Goal: Task Accomplishment & Management: Use online tool/utility

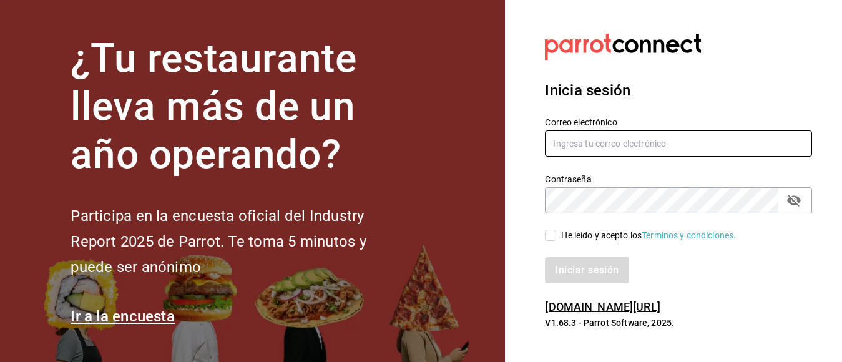
click at [581, 143] on input "text" at bounding box center [678, 143] width 267 height 26
type input "c"
type input "[EMAIL_ADDRESS][DOMAIN_NAME]"
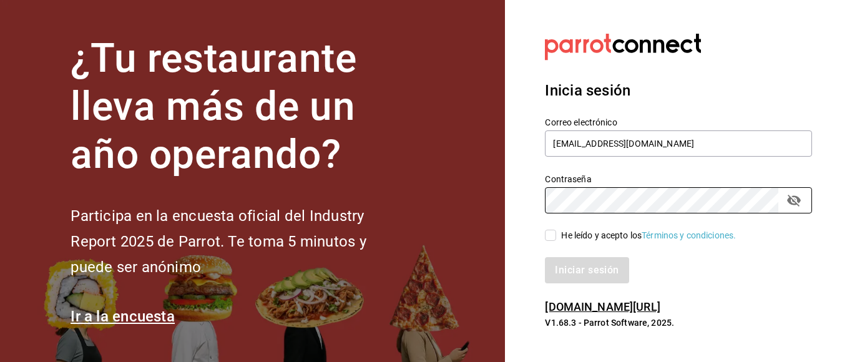
click at [551, 234] on input "He leído y acepto los Términos y condiciones." at bounding box center [550, 235] width 11 height 11
checkbox input "true"
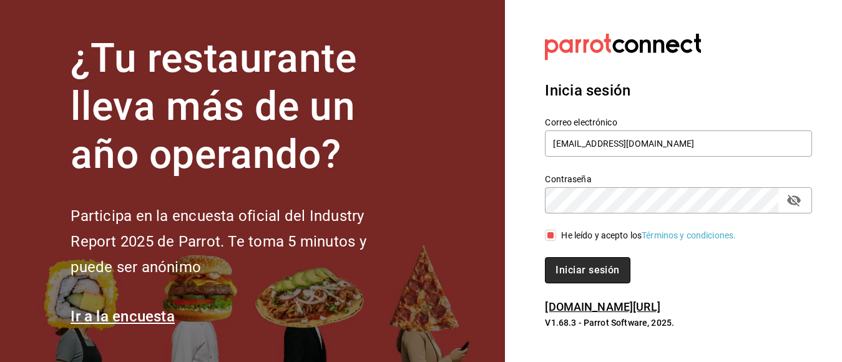
click at [566, 273] on button "Iniciar sesión" at bounding box center [587, 270] width 85 height 26
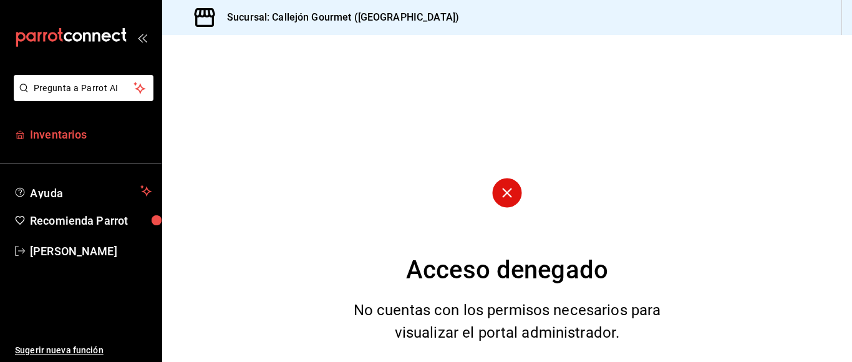
click at [43, 132] on span "Inventarios" at bounding box center [91, 134] width 122 height 17
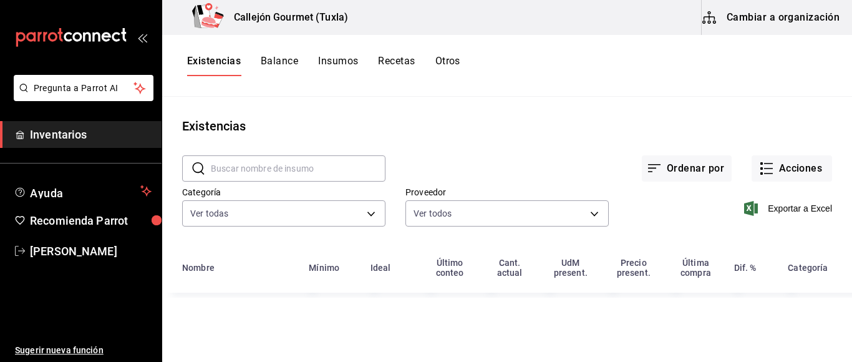
type input "01b487b4-fd07-4e6f-8b10-175f5e71c4b9,6f111127-fd93-48d9-936d-f485c9158c9f,4e268…"
type input "d07e61b9-724f-4f83-8377-ee3ec137bf0e,f22b31a0-3d84-4ac3-8c2c-dc33927ceec7,9be79…"
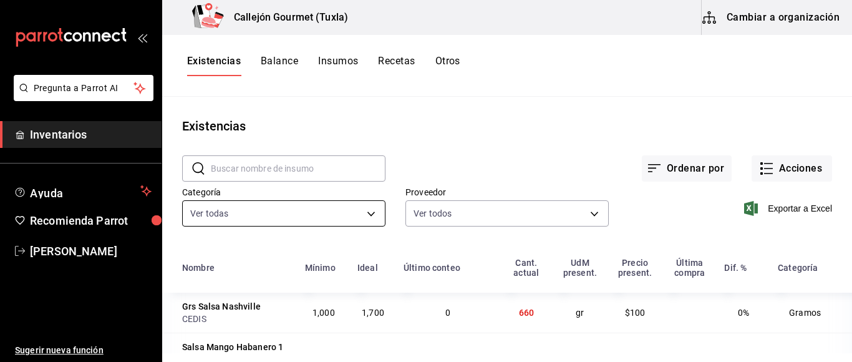
click at [366, 215] on body "Pregunta a Parrot AI Inventarios Ayuda Recomienda Parrot Mila Orozco Sugerir nu…" at bounding box center [426, 176] width 852 height 353
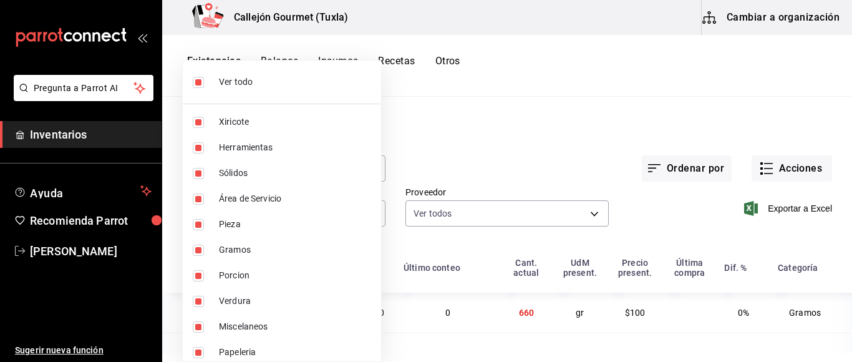
click at [192, 80] on li "Ver todo" at bounding box center [282, 82] width 198 height 33
checkbox input "false"
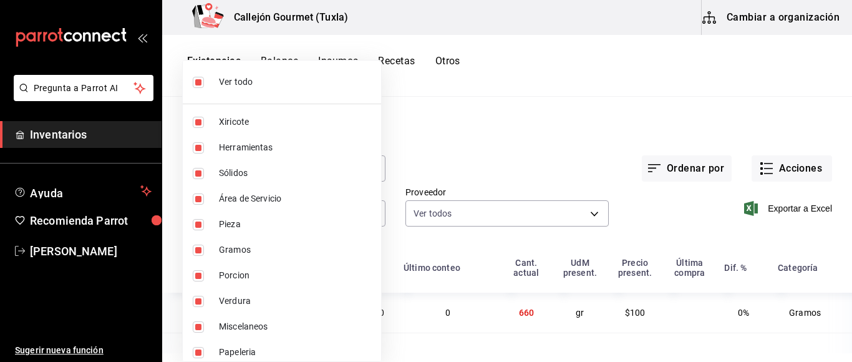
checkbox input "false"
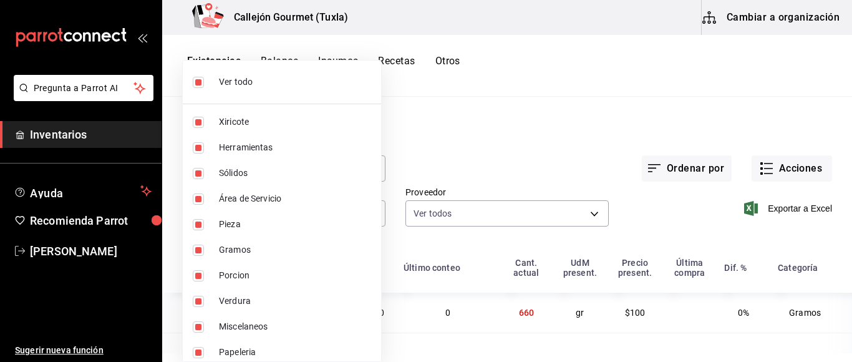
checkbox input "false"
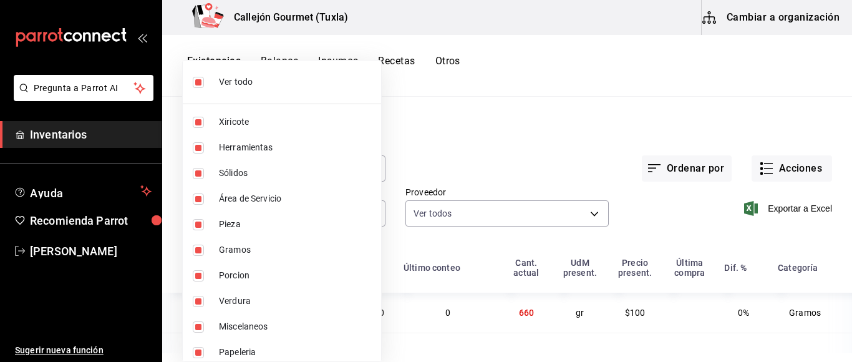
checkbox input "false"
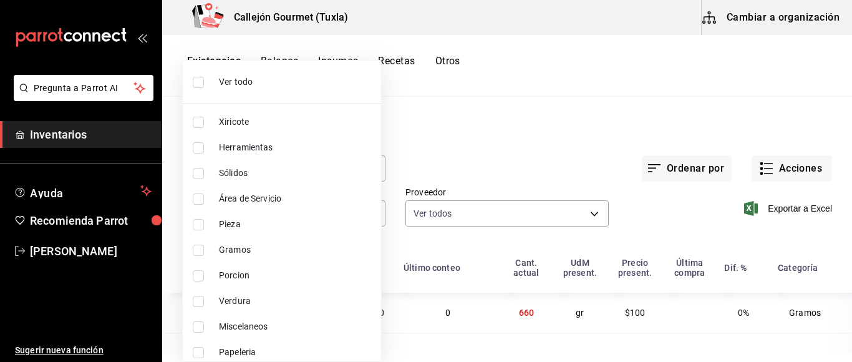
click at [196, 223] on input "checkbox" at bounding box center [198, 224] width 11 height 11
checkbox input "true"
type input "0262bcae-ebf1-4bea-842a-a14c846a0f4c"
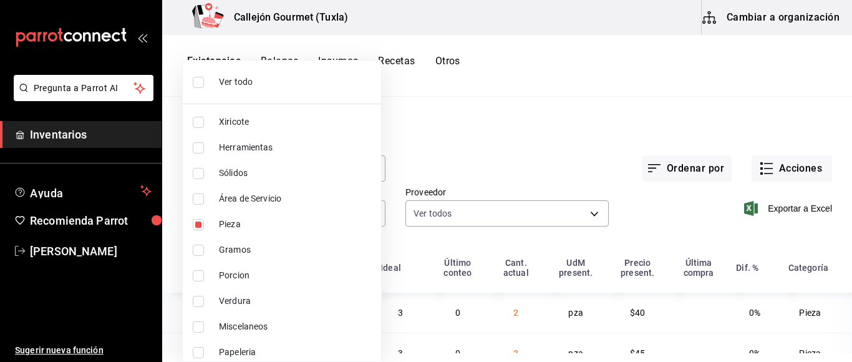
click at [563, 145] on div at bounding box center [426, 181] width 852 height 362
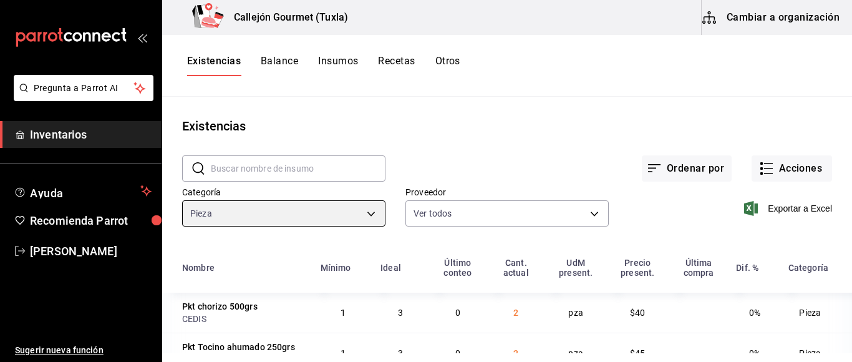
scroll to position [62, 0]
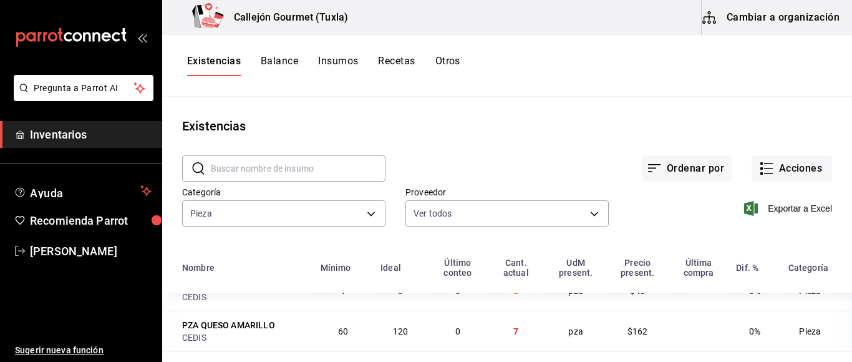
click at [444, 54] on div "Existencias Balance Insumos Recetas Otros" at bounding box center [507, 66] width 690 height 62
click at [447, 57] on button "Otros" at bounding box center [447, 65] width 25 height 21
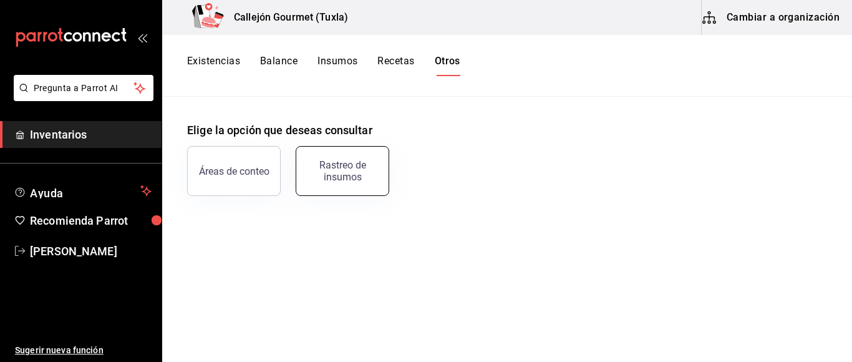
click at [361, 176] on div "Rastreo de insumos" at bounding box center [342, 171] width 77 height 24
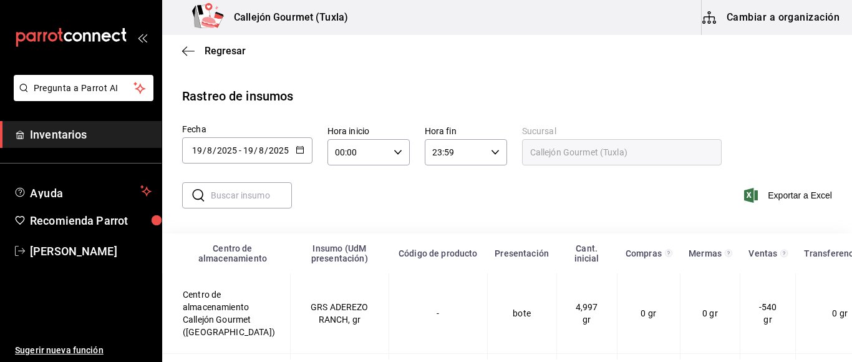
click at [301, 150] on icon "button" at bounding box center [300, 149] width 9 height 9
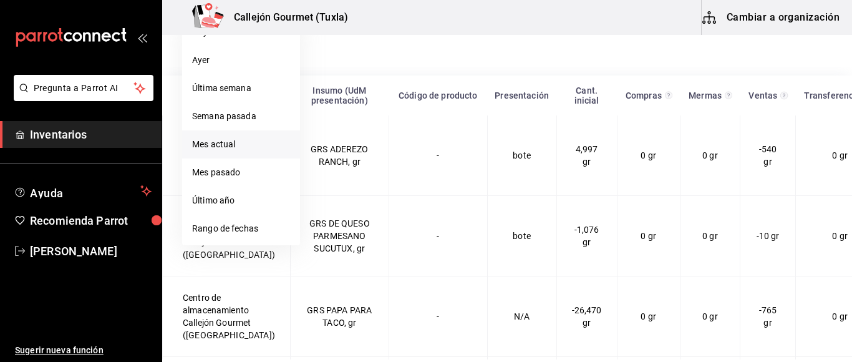
scroll to position [164, 0]
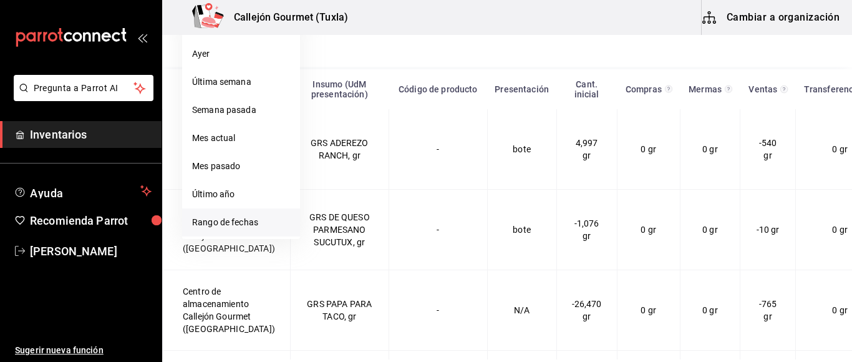
click at [245, 217] on li "Rango de fechas" at bounding box center [241, 222] width 118 height 28
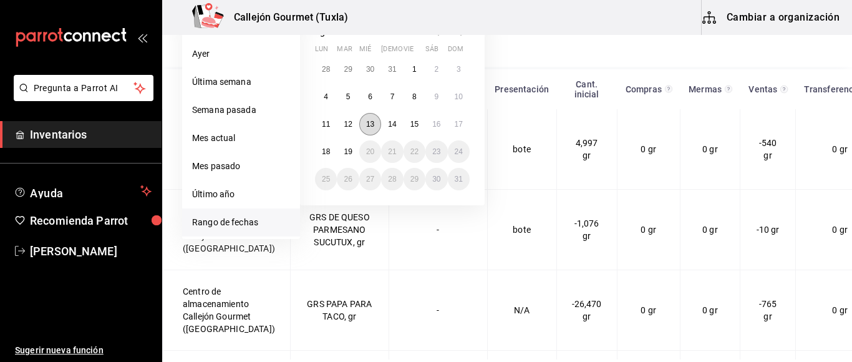
click at [369, 126] on abbr "13" at bounding box center [370, 124] width 8 height 9
drag, startPoint x: 369, startPoint y: 126, endPoint x: 392, endPoint y: 126, distance: 22.5
click at [392, 126] on div "28 29 30 31 1 2 3 4 5 6 7 8 9 10 11 12 13 14 15 16 17 18 19 20 21 22 23 24 25 2…" at bounding box center [392, 124] width 155 height 132
click at [392, 126] on abbr "14" at bounding box center [392, 124] width 8 height 9
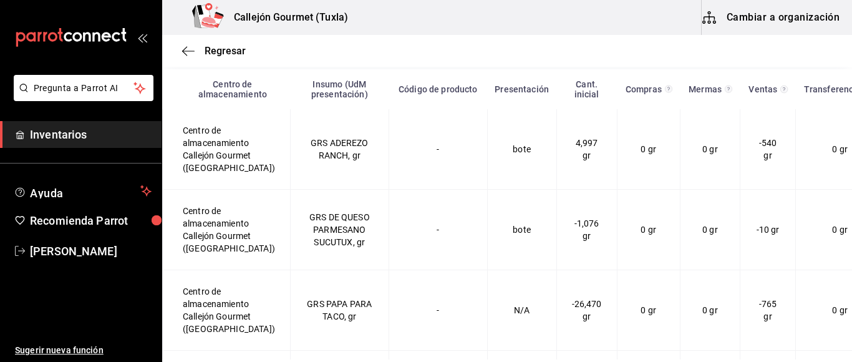
type input "2025-08-13"
type input "13"
type input "2025-08-14"
type input "14"
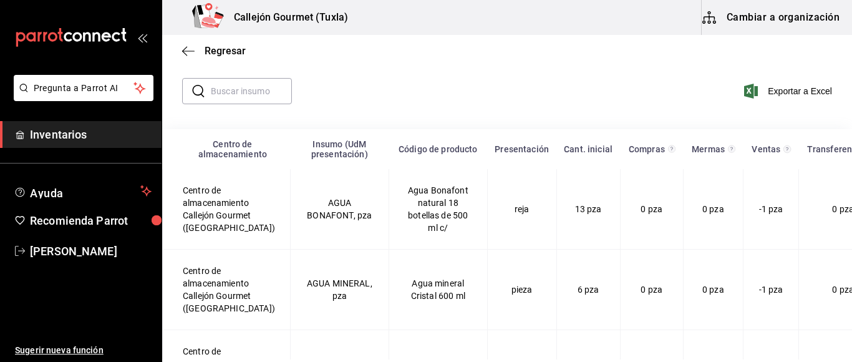
scroll to position [0, 0]
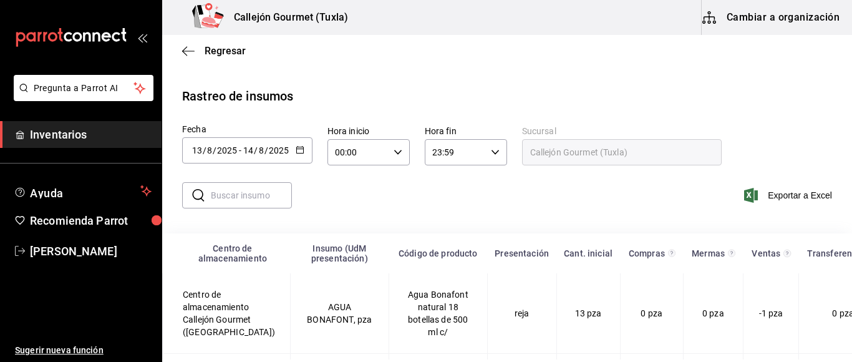
click at [228, 200] on input "text" at bounding box center [251, 195] width 81 height 25
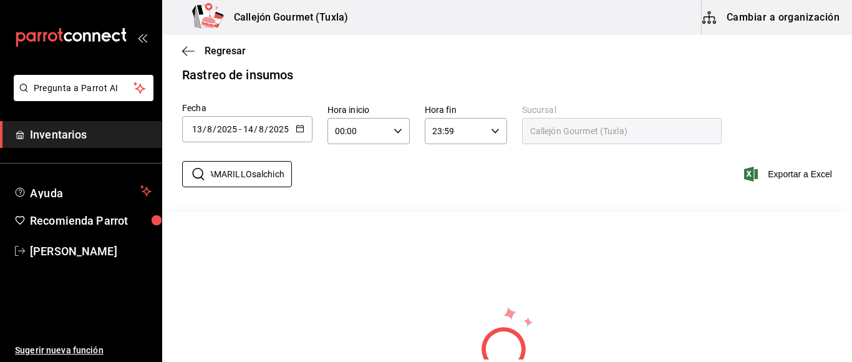
scroll to position [0, 34]
type input "Q"
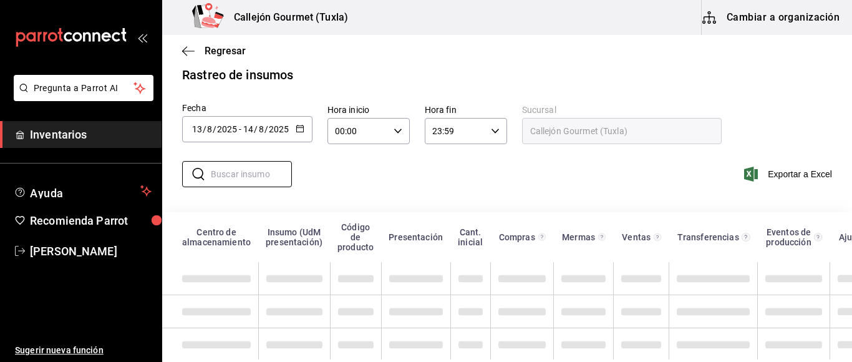
scroll to position [0, 0]
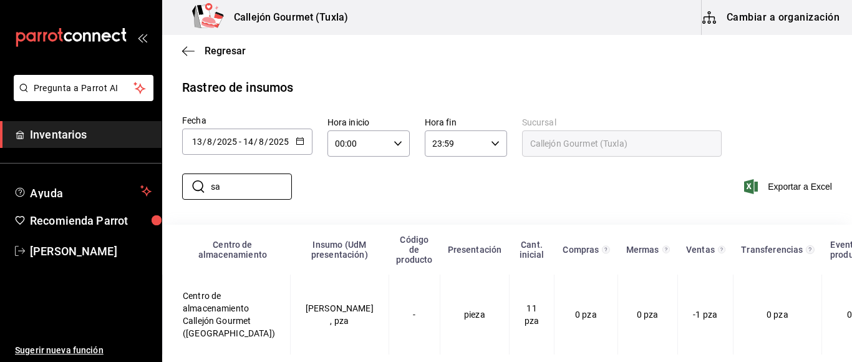
type input "s"
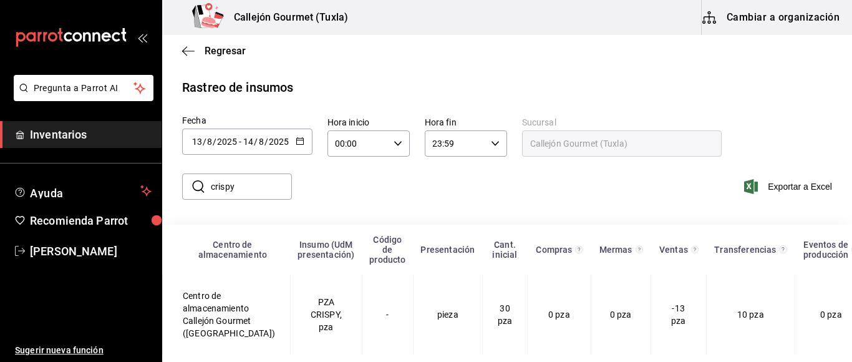
drag, startPoint x: 480, startPoint y: 162, endPoint x: 271, endPoint y: 175, distance: 209.5
click at [271, 175] on input "crispy" at bounding box center [251, 186] width 81 height 25
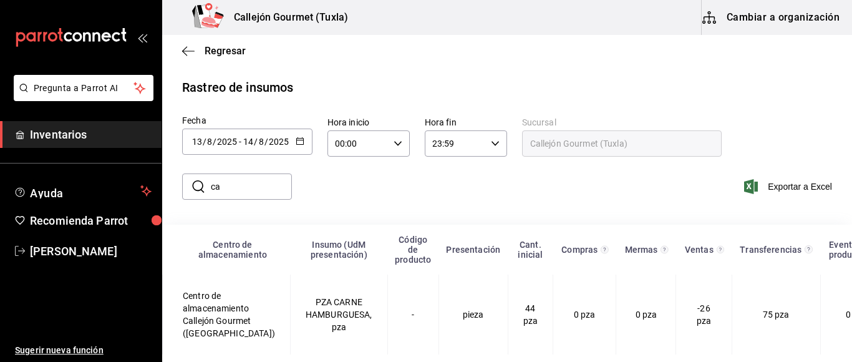
type input "c"
type input "p"
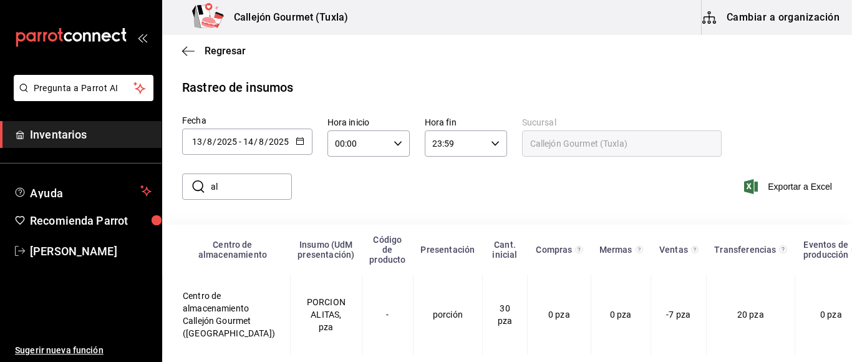
type input "a"
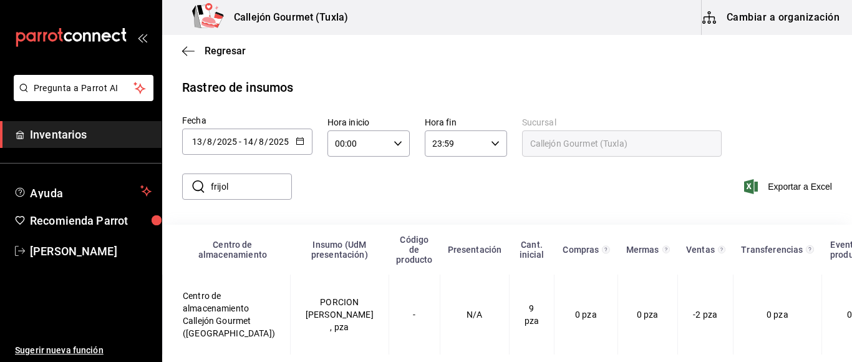
drag, startPoint x: 271, startPoint y: 175, endPoint x: 237, endPoint y: 174, distance: 34.3
click at [237, 174] on input "frijol" at bounding box center [251, 186] width 81 height 25
type input "f"
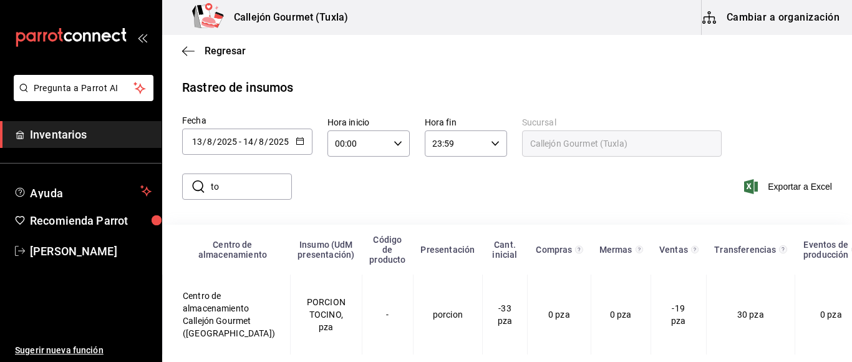
type input "t"
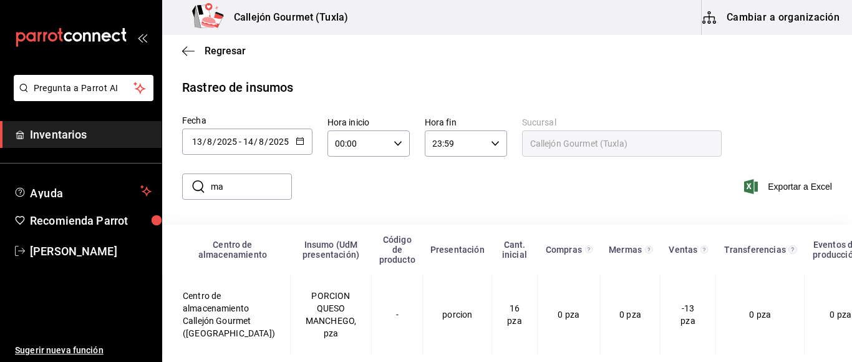
type input "m"
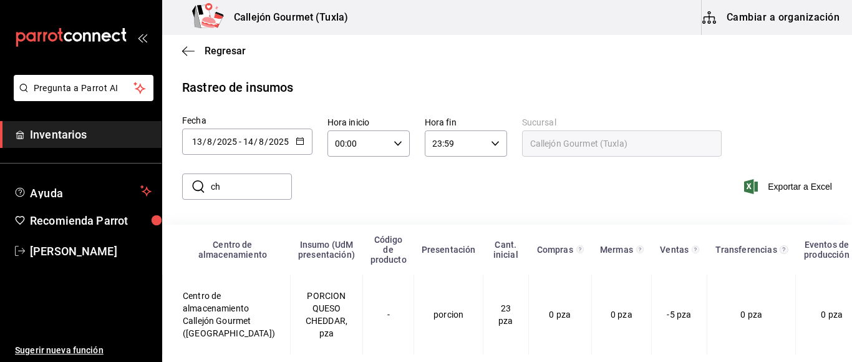
type input "c"
type input "p"
type input "c"
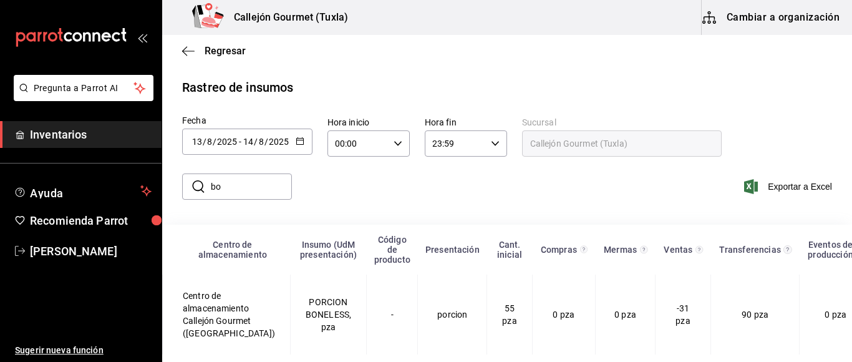
type input "b"
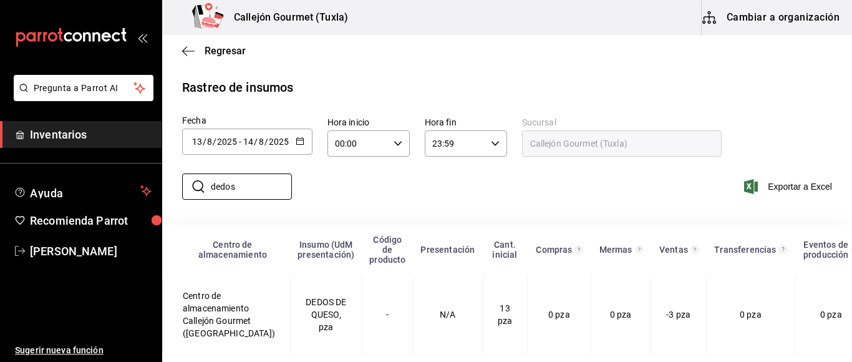
type input "dedos"
